Goal: Navigation & Orientation: Find specific page/section

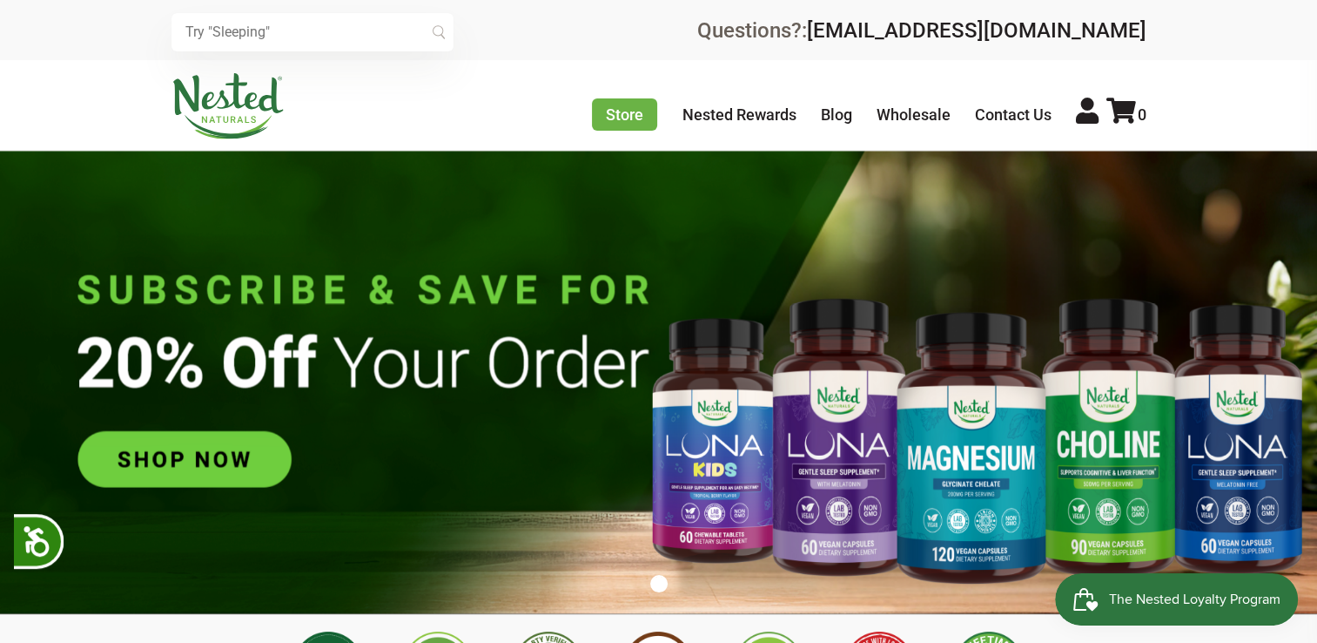
scroll to position [0, 5199]
click at [478, 84] on div "Store Healthy Aging Super Greens [MEDICAL_DATA] [MEDICAL_DATA] Restful Sleep [P…" at bounding box center [659, 106] width 975 height 66
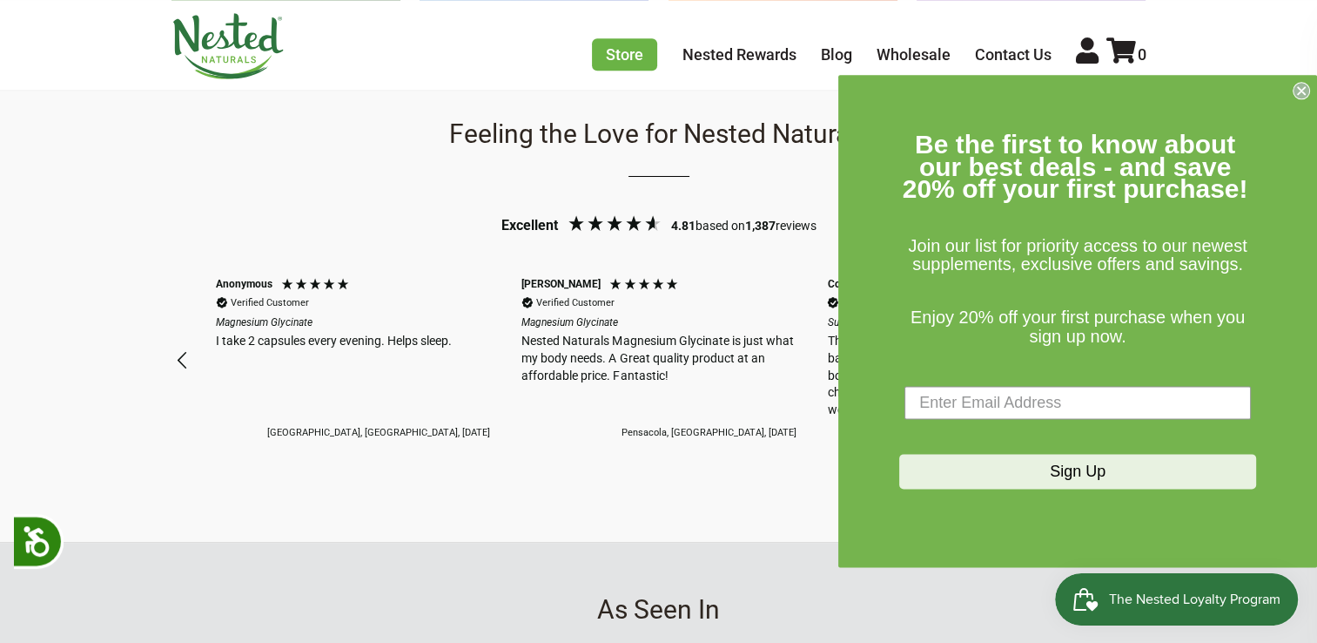
scroll to position [1546, 0]
click at [1296, 89] on circle "Close dialog" at bounding box center [1302, 91] width 17 height 17
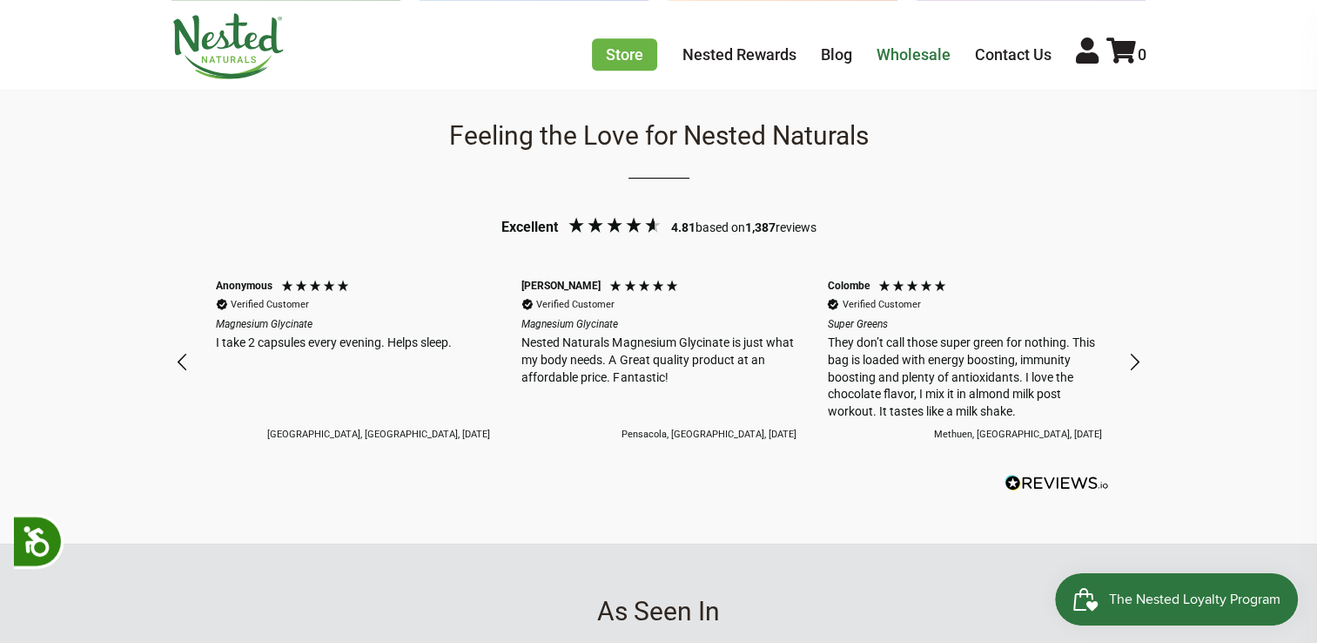
click at [895, 47] on link "Wholesale" at bounding box center [914, 54] width 74 height 18
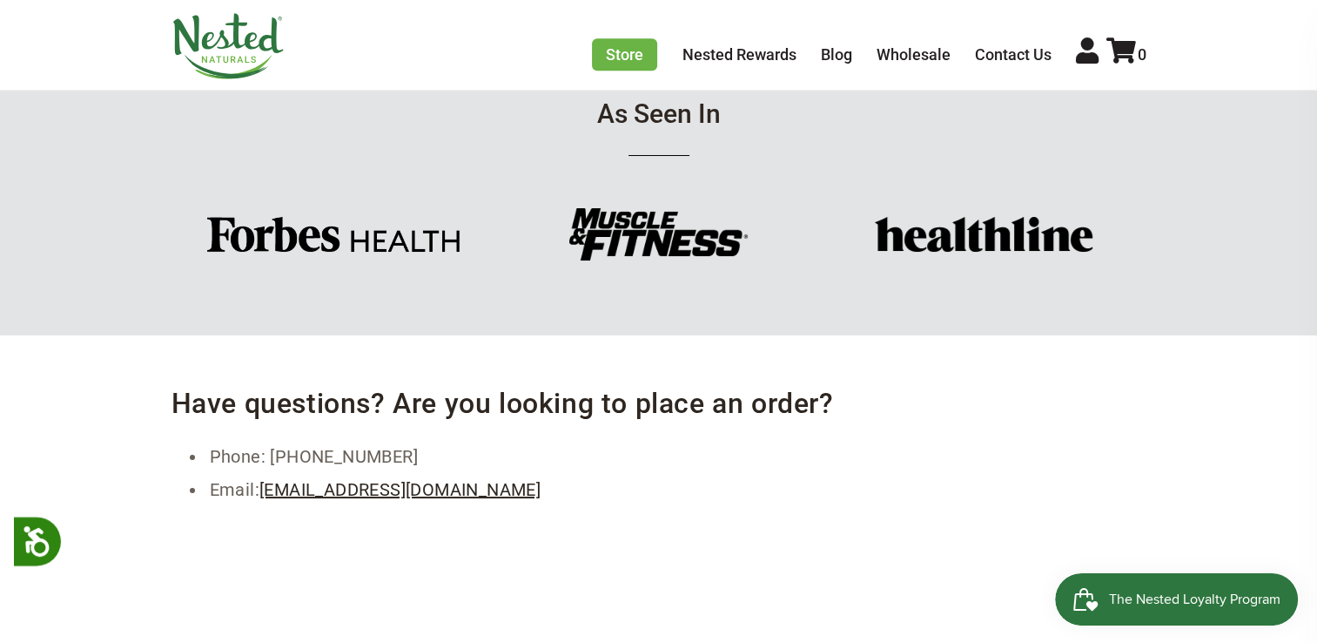
scroll to position [811, 0]
